Goal: Information Seeking & Learning: Learn about a topic

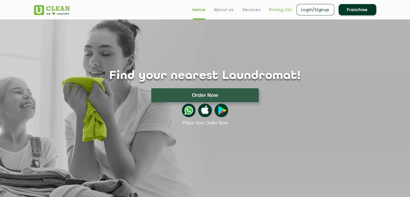
click at [274, 11] on link "Pricing List" at bounding box center [280, 9] width 23 height 6
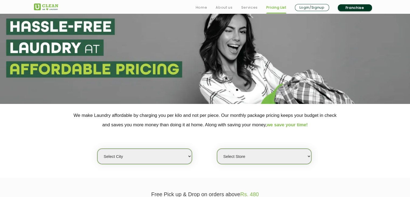
scroll to position [81, 0]
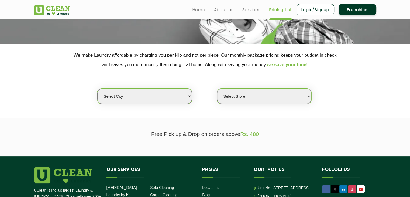
click at [169, 92] on select "Select city [GEOGRAPHIC_DATA] [GEOGRAPHIC_DATA] [GEOGRAPHIC_DATA] [GEOGRAPHIC_D…" at bounding box center [144, 95] width 94 height 15
select select "8"
click at [97, 88] on select "Select city [GEOGRAPHIC_DATA] [GEOGRAPHIC_DATA] [GEOGRAPHIC_DATA] [GEOGRAPHIC_D…" at bounding box center [144, 95] width 94 height 15
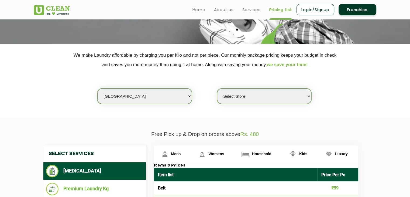
drag, startPoint x: 243, startPoint y: 94, endPoint x: 243, endPoint y: 90, distance: 3.8
click at [244, 93] on select "Select Store [GEOGRAPHIC_DATA] [GEOGRAPHIC_DATA] [GEOGRAPHIC_DATA] [GEOGRAPHIC_…" at bounding box center [264, 95] width 94 height 15
select select "415"
click at [217, 88] on select "Select Store [GEOGRAPHIC_DATA] [GEOGRAPHIC_DATA] [GEOGRAPHIC_DATA] [GEOGRAPHIC_…" at bounding box center [264, 95] width 94 height 15
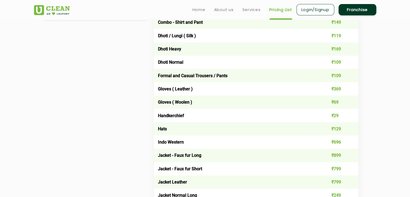
scroll to position [297, 0]
